Goal: Task Accomplishment & Management: Use online tool/utility

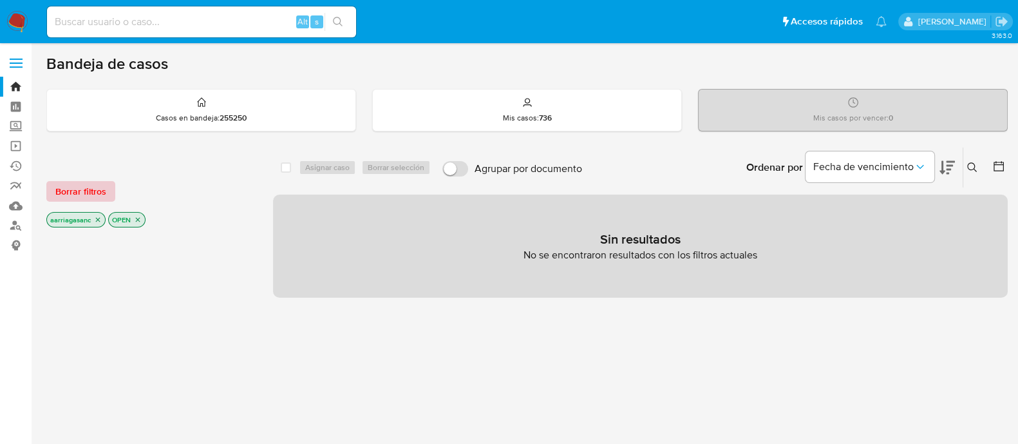
click at [81, 185] on span "Borrar filtros" at bounding box center [80, 191] width 51 height 18
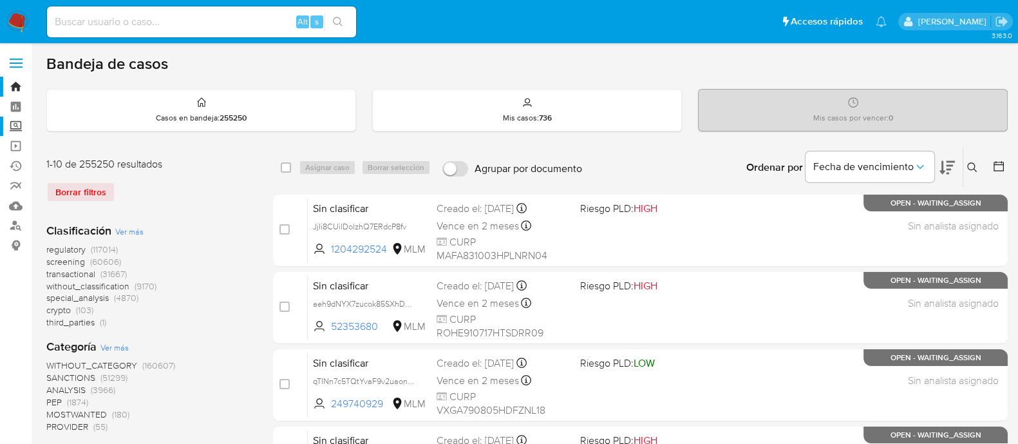
click at [18, 127] on label "Screening" at bounding box center [76, 127] width 153 height 20
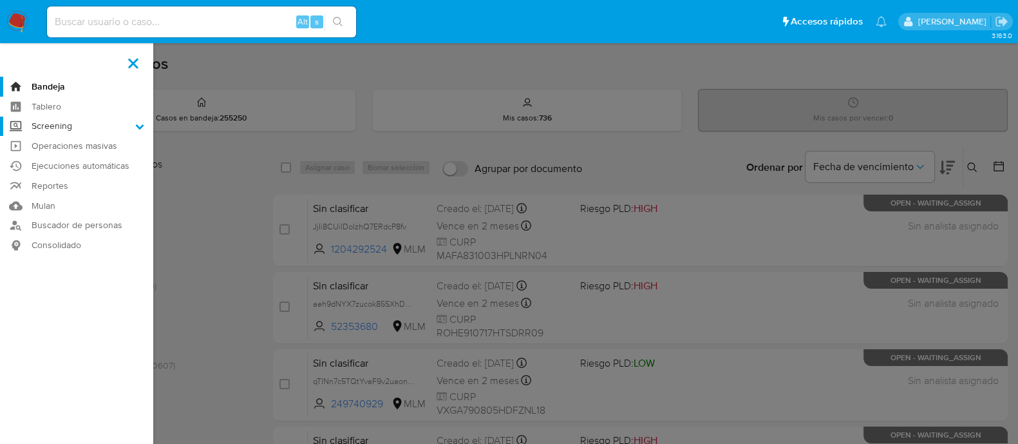
click at [0, 0] on input "Screening" at bounding box center [0, 0] width 0 height 0
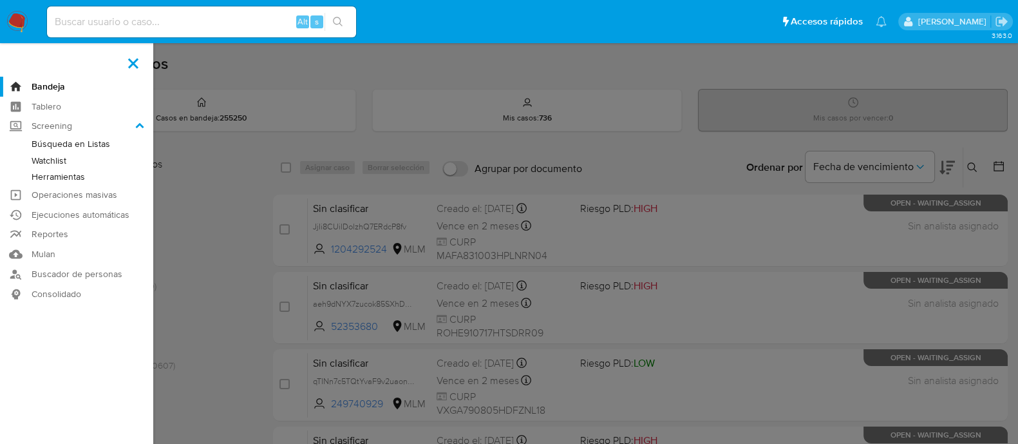
click at [55, 174] on link "Herramientas" at bounding box center [76, 177] width 153 height 16
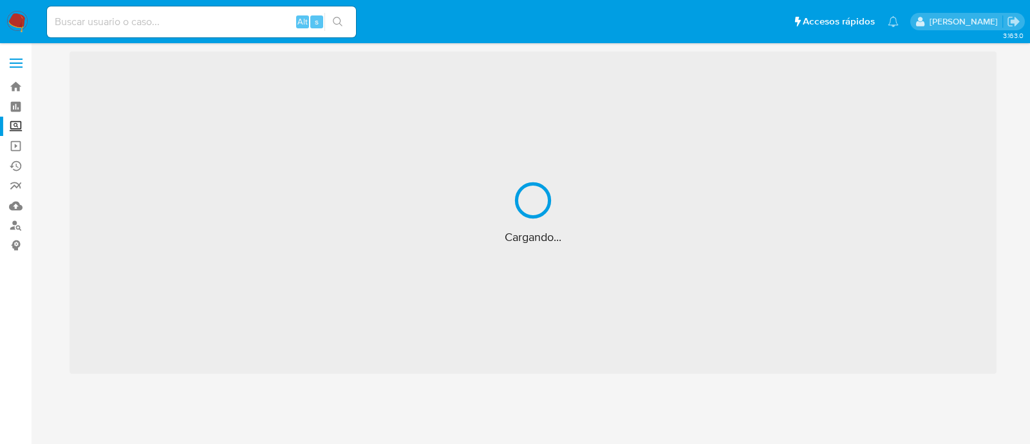
click at [17, 127] on label "Screening" at bounding box center [76, 127] width 153 height 20
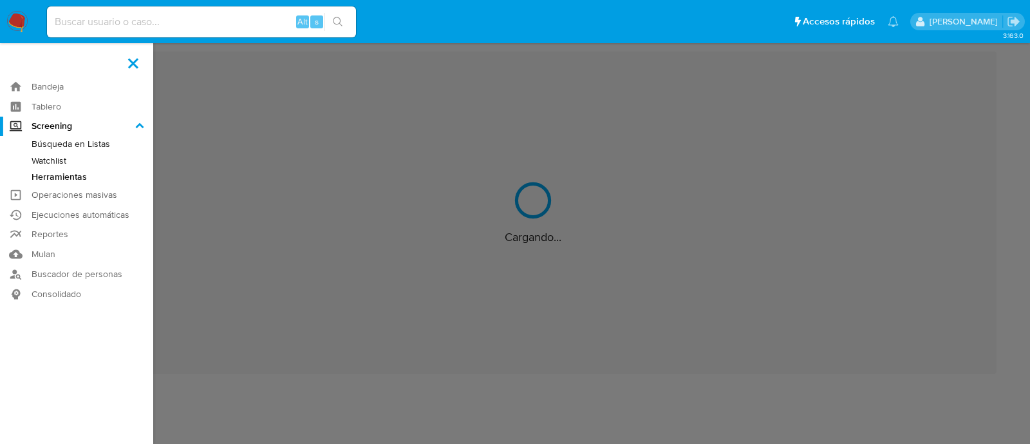
click at [0, 0] on input "Screening" at bounding box center [0, 0] width 0 height 0
click at [46, 162] on link "Watchlist" at bounding box center [76, 161] width 153 height 16
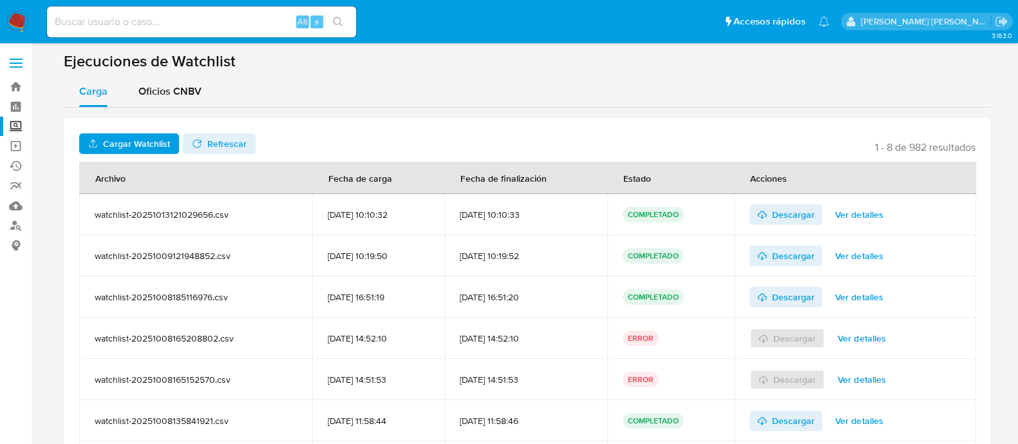
click at [140, 143] on span "Cargar Watchlist" at bounding box center [136, 143] width 67 height 21
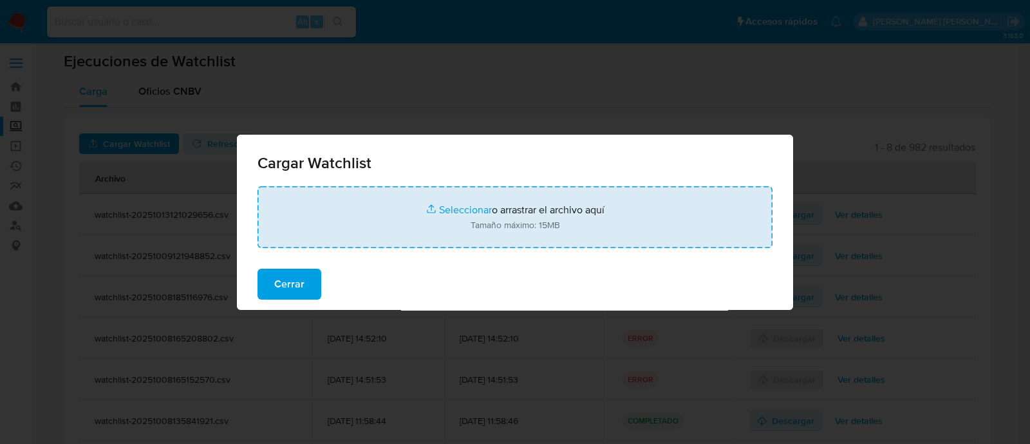
click at [463, 211] on input "file" at bounding box center [515, 217] width 515 height 62
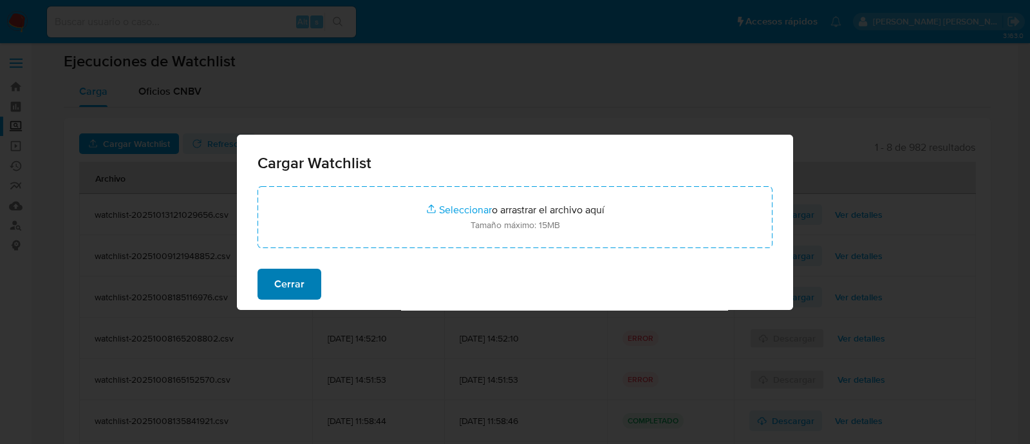
click at [306, 278] on button "Cerrar" at bounding box center [290, 284] width 64 height 31
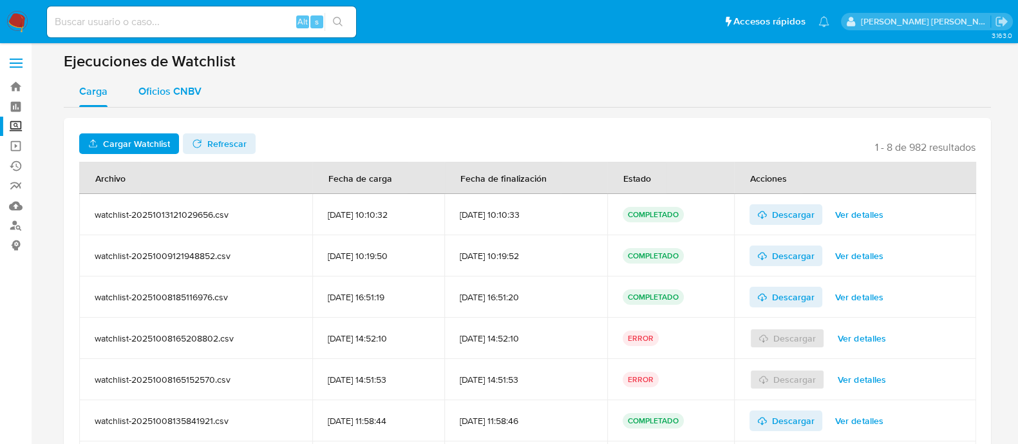
click at [167, 92] on span "Oficios CNBV" at bounding box center [169, 91] width 63 height 15
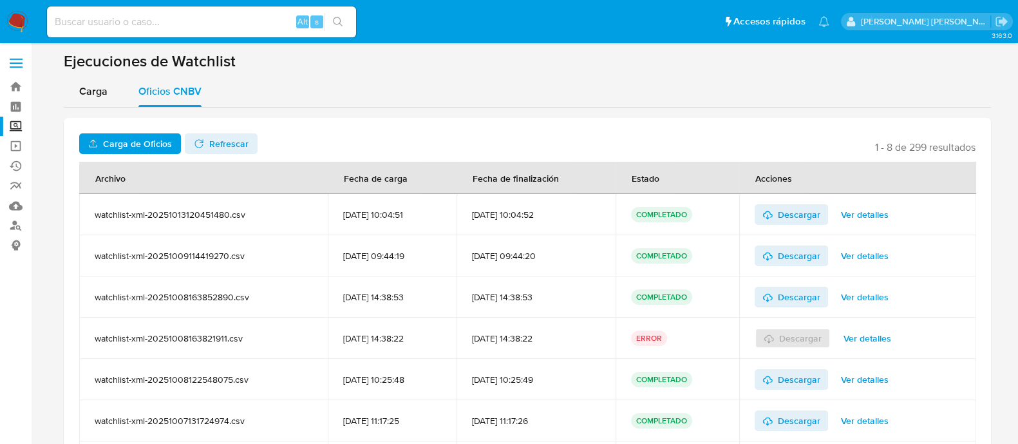
click at [156, 144] on span "Carga de Oficios" at bounding box center [137, 143] width 69 height 21
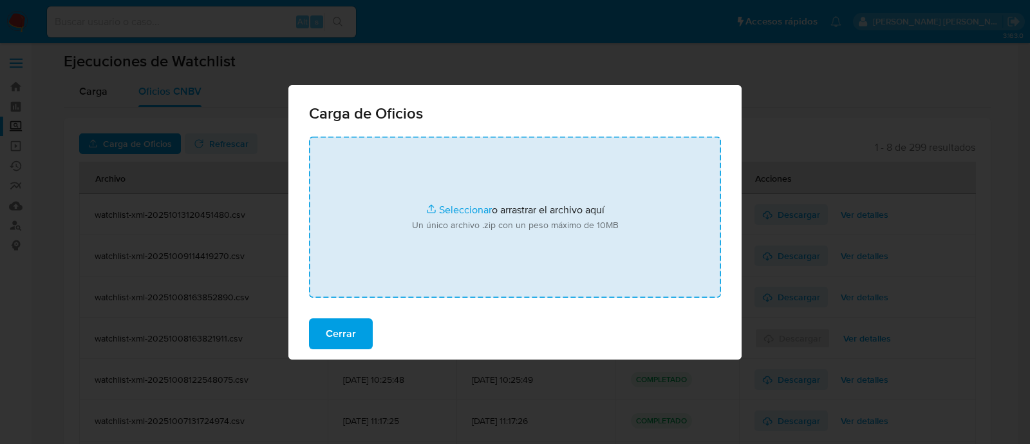
click at [464, 214] on input "file" at bounding box center [515, 217] width 412 height 161
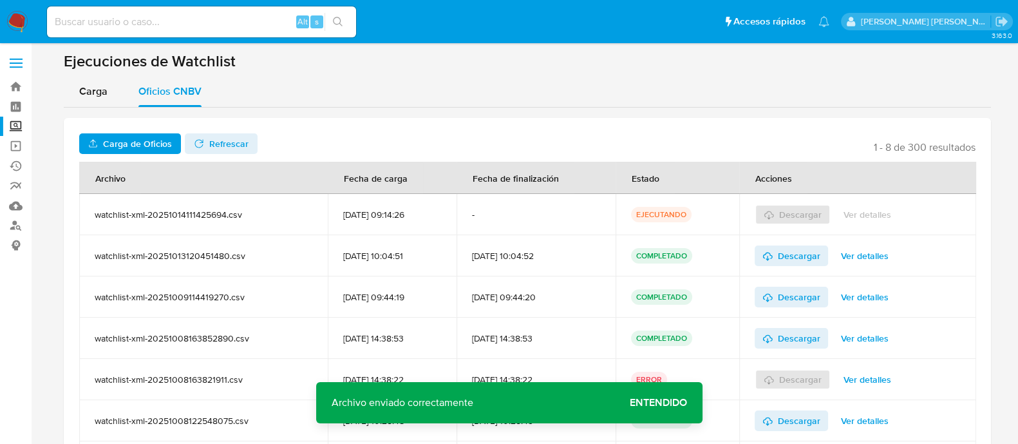
click at [646, 403] on span "Entendido" at bounding box center [658, 403] width 57 height 0
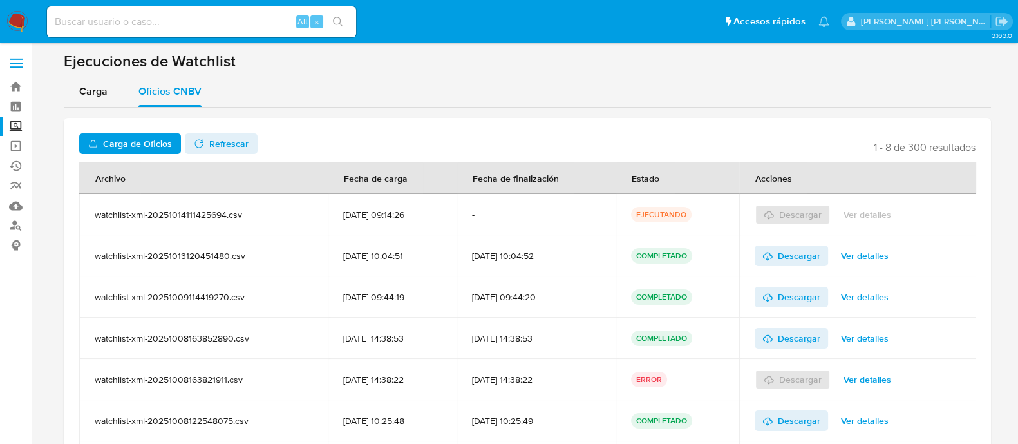
click at [222, 137] on span "Refrescar" at bounding box center [228, 143] width 39 height 21
click at [792, 214] on span "Descargar" at bounding box center [799, 214] width 43 height 21
